Goal: Register for event/course

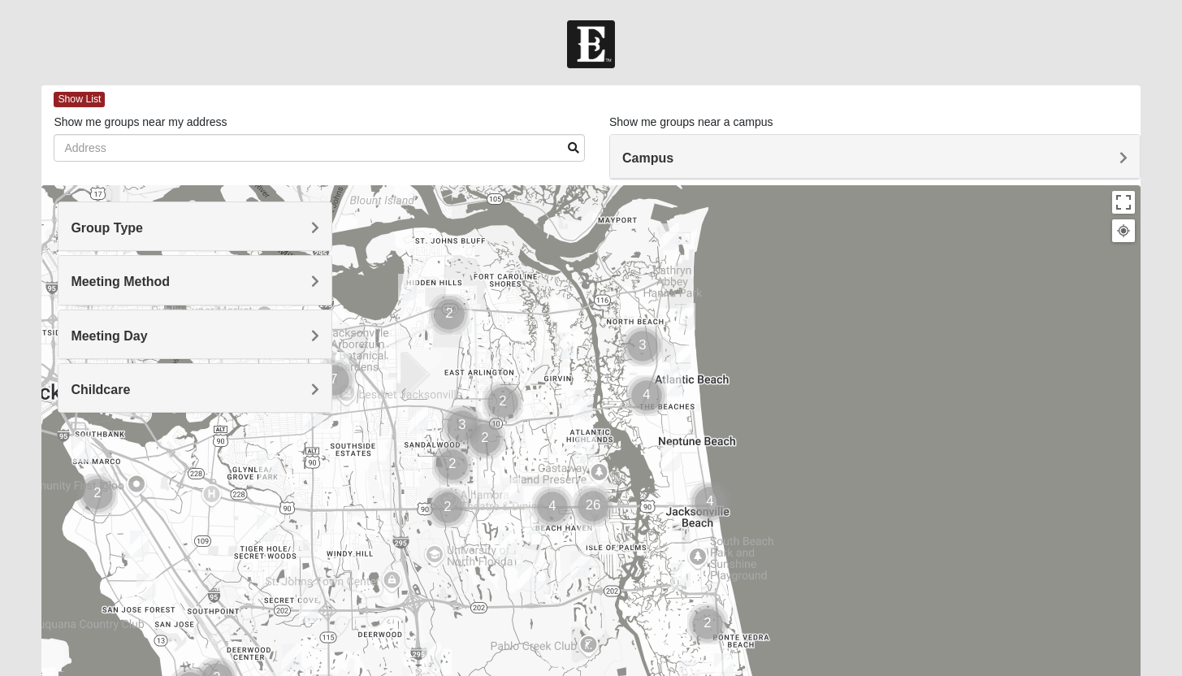
click at [683, 319] on img "Mixed Lammie 32233" at bounding box center [686, 316] width 20 height 27
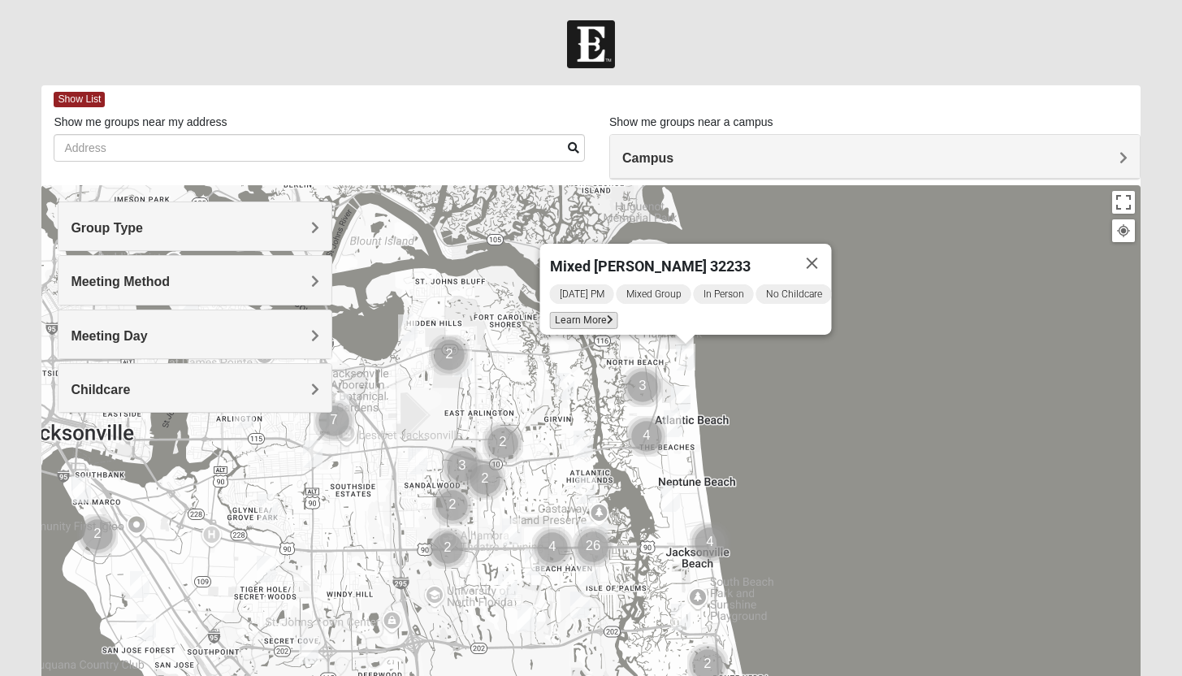
click at [575, 312] on span "Learn More" at bounding box center [583, 320] width 68 height 17
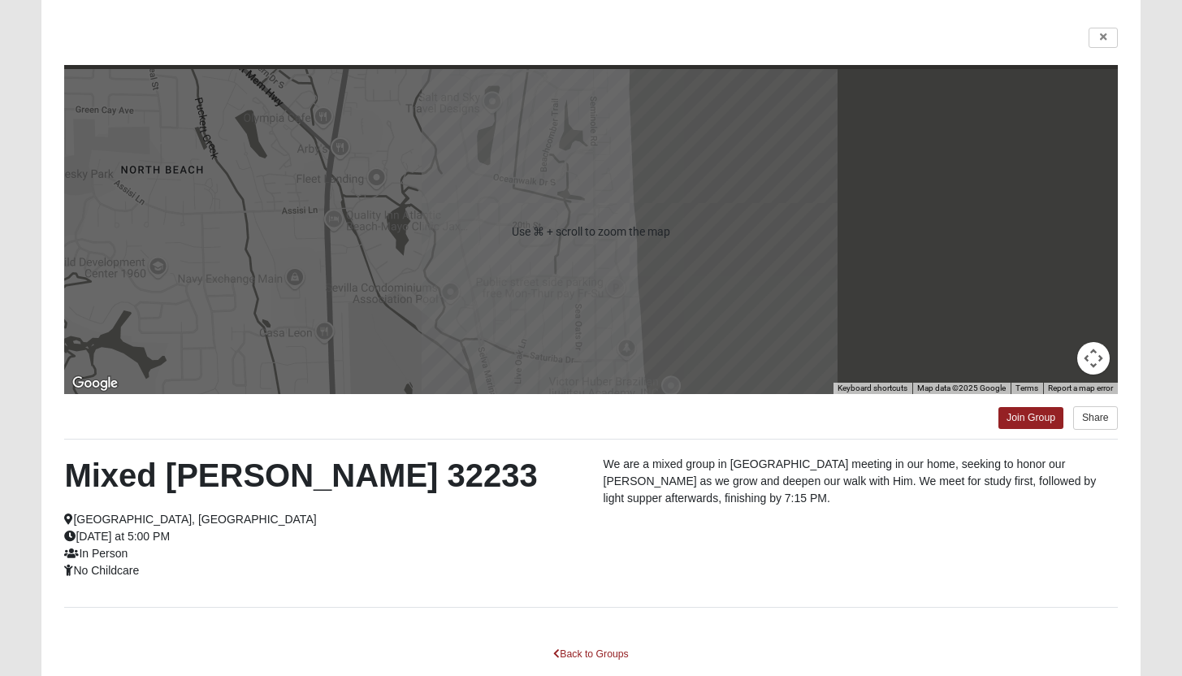
scroll to position [119, 0]
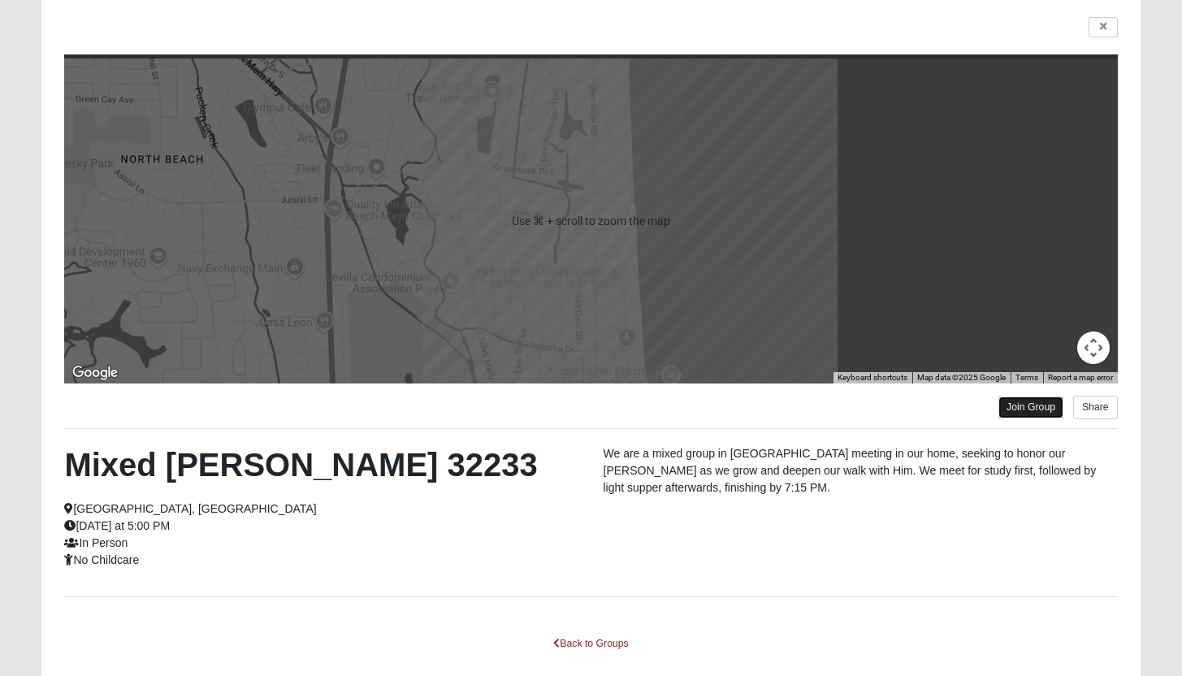
click at [1033, 418] on link "Join Group" at bounding box center [1031, 408] width 65 height 22
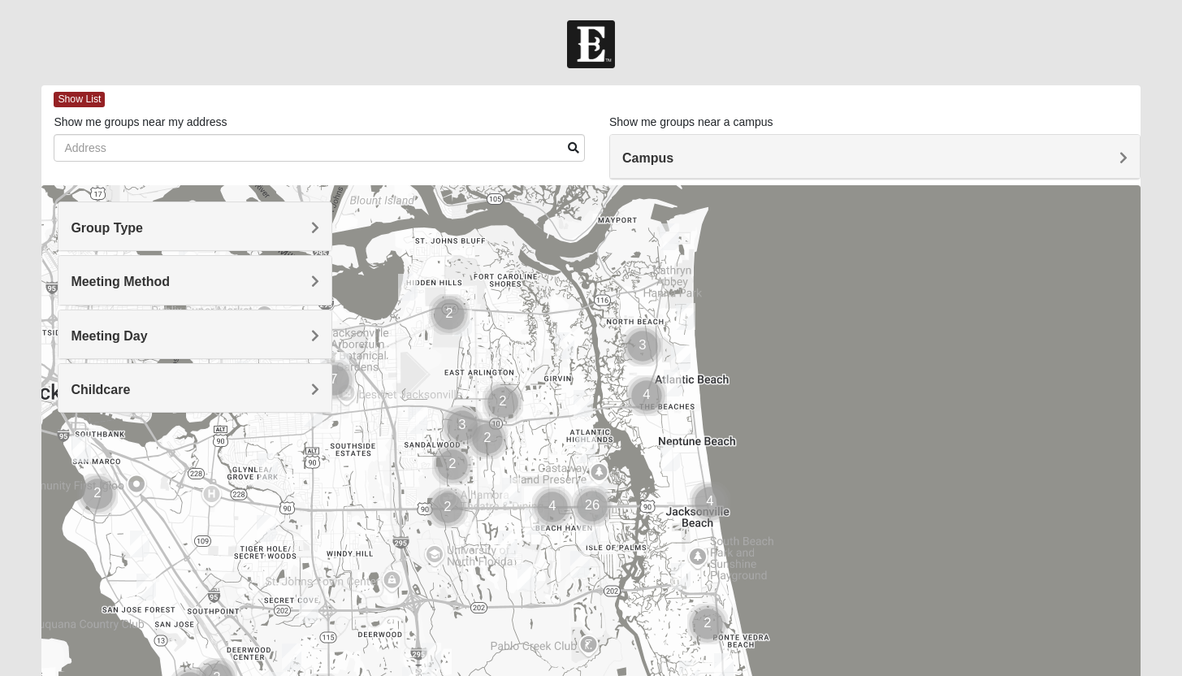
scroll to position [119, 0]
